Goal: Information Seeking & Learning: Learn about a topic

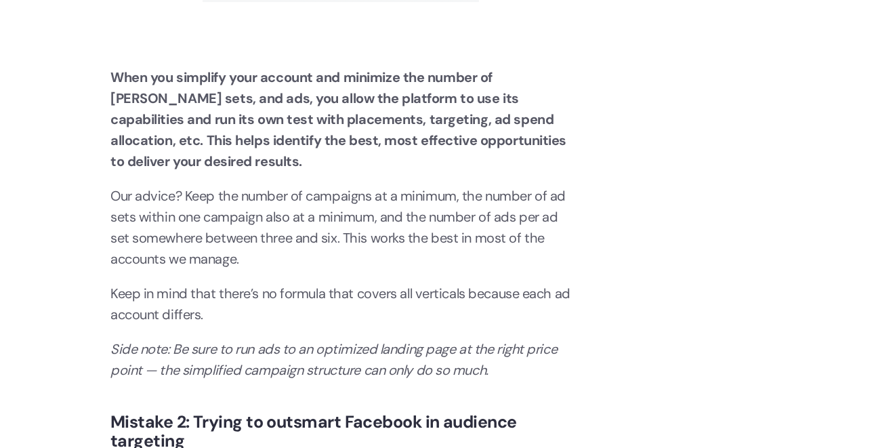
scroll to position [1696, 0]
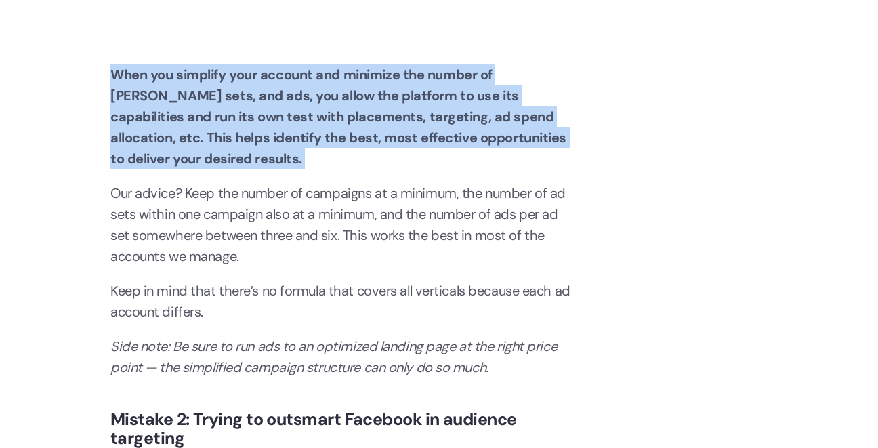
drag, startPoint x: 106, startPoint y: 77, endPoint x: 360, endPoint y: 181, distance: 274.5
copy p "When you simplify your account and minimize the number of [PERSON_NAME] sets, a…"
click at [129, 93] on strong "When you simplify your account and minimize the number of [PERSON_NAME] sets, a…" at bounding box center [338, 117] width 456 height 102
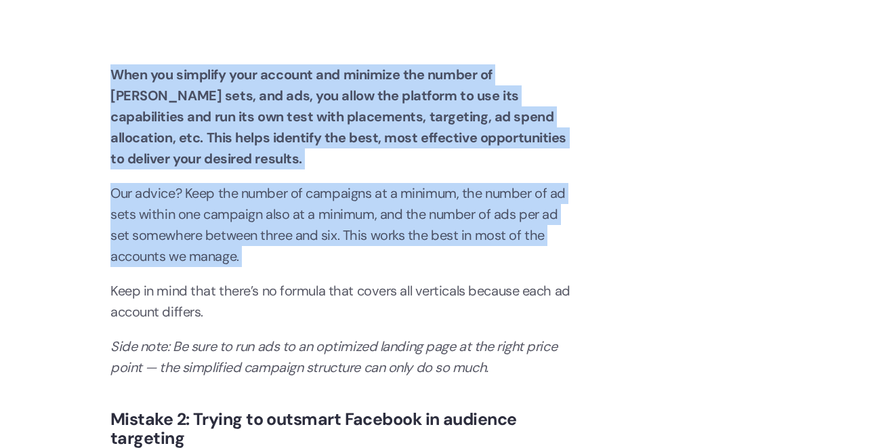
drag, startPoint x: 105, startPoint y: 58, endPoint x: 253, endPoint y: 274, distance: 261.4
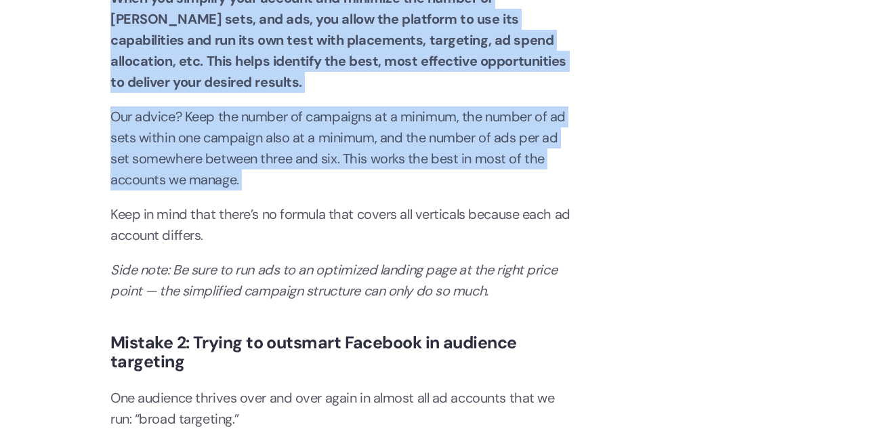
scroll to position [1756, 0]
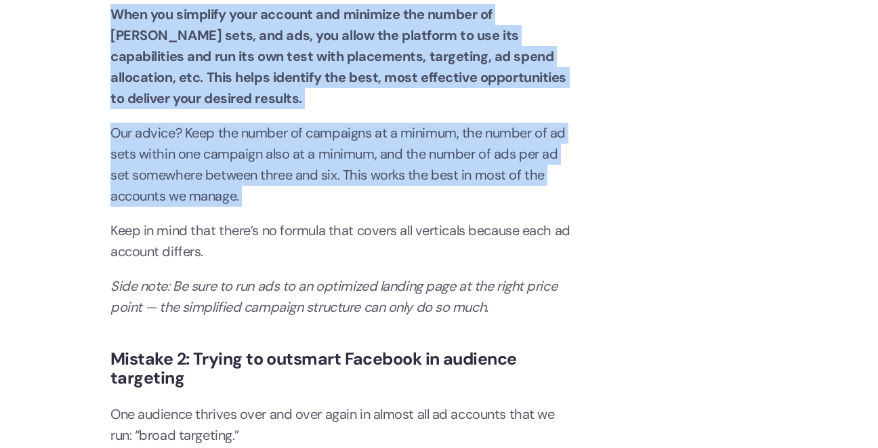
copy div "When you simplify your account and minimize the number of [PERSON_NAME] sets, a…"
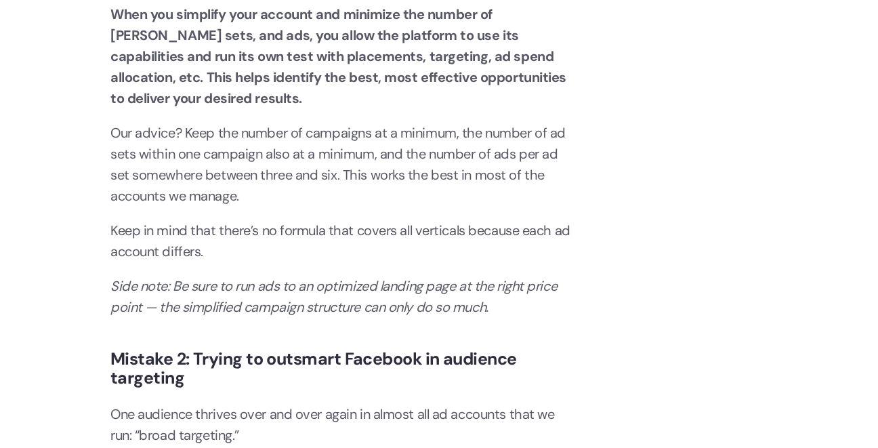
click at [366, 294] on em "Side note: Be sure to run ads to an optimized landing page at the right price p…" at bounding box center [333, 296] width 446 height 39
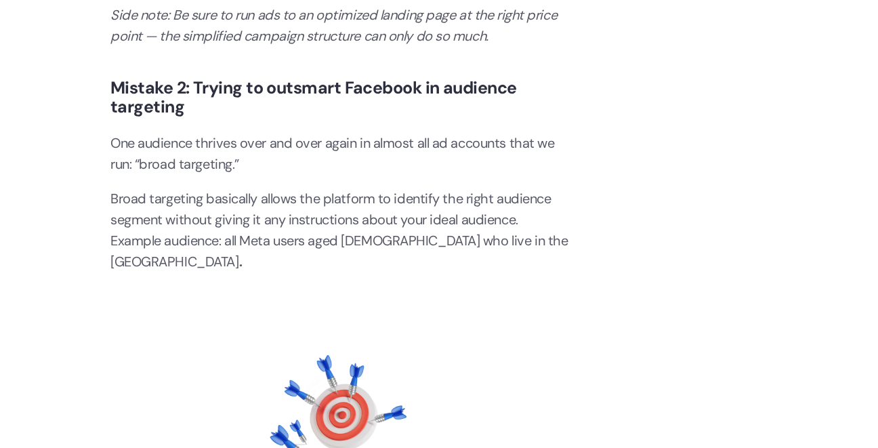
scroll to position [2027, 0]
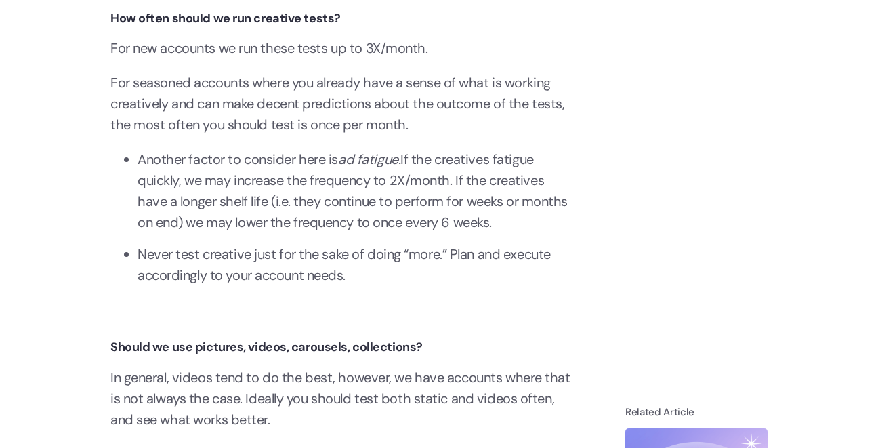
scroll to position [6041, 0]
